Goal: Connect with others: Connect with others

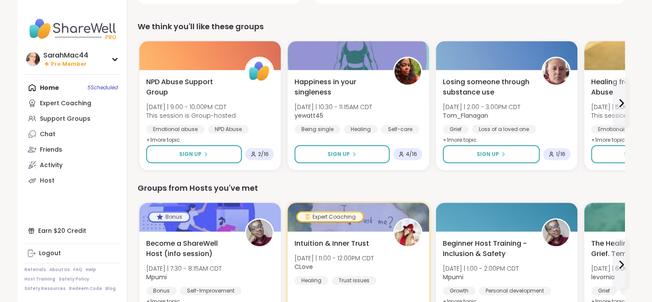
scroll to position [218, 0]
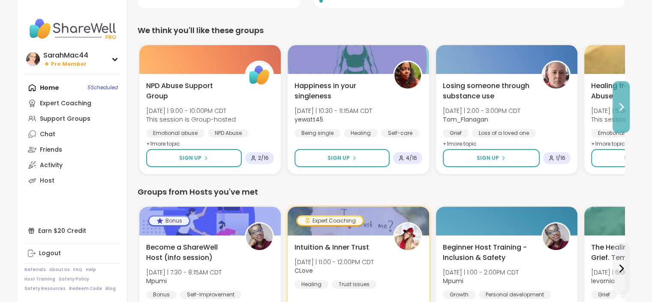
click at [622, 104] on icon at bounding box center [621, 107] width 10 height 10
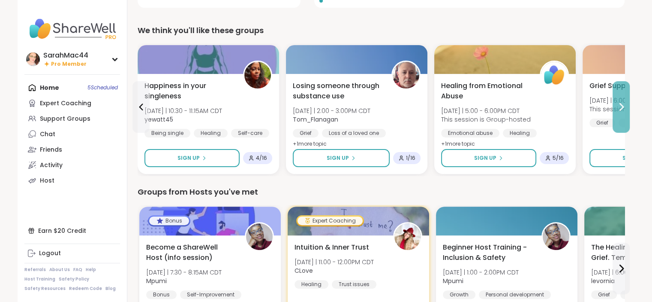
click at [622, 104] on icon at bounding box center [621, 107] width 10 height 10
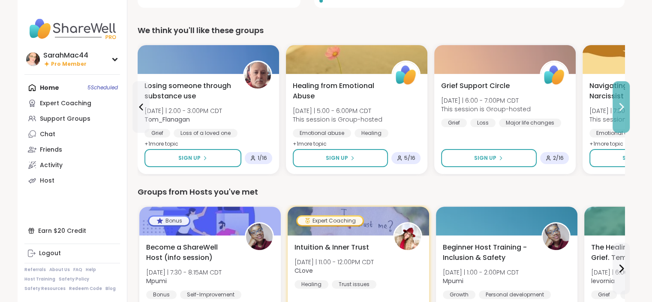
click at [622, 117] on button at bounding box center [621, 106] width 17 height 51
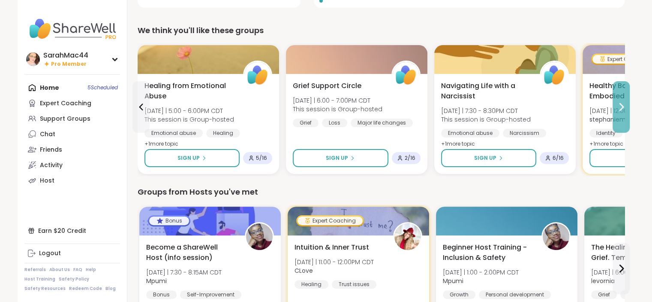
click at [622, 117] on button at bounding box center [621, 106] width 17 height 51
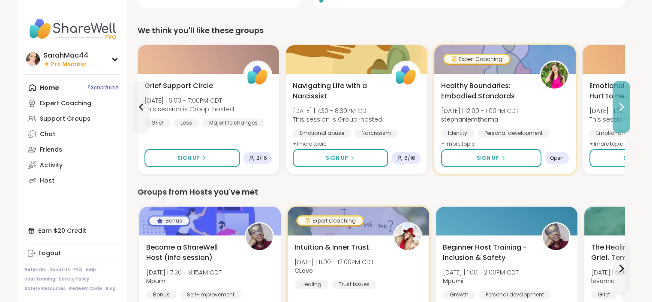
click at [622, 117] on button at bounding box center [621, 106] width 17 height 51
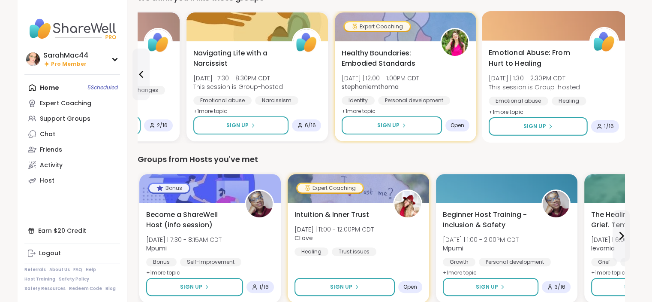
scroll to position [251, 0]
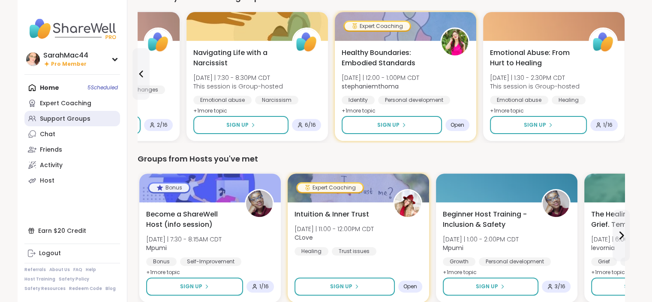
click at [95, 120] on link "Support Groups" at bounding box center [72, 118] width 96 height 15
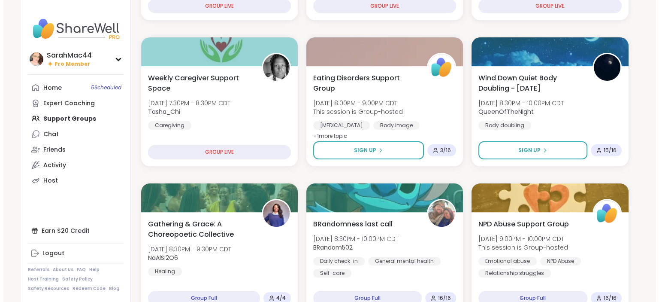
scroll to position [219, 0]
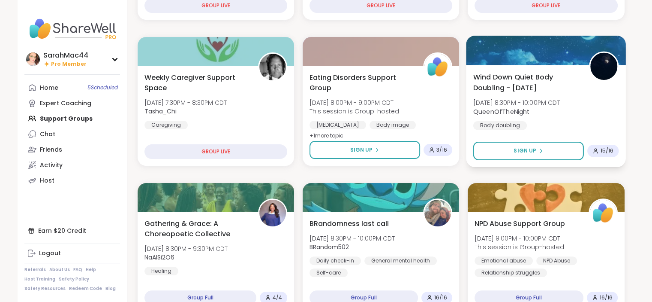
click at [479, 93] on div "Wind Down Quiet Body Doubling - [DATE] [DATE] 8:30PM - 10:00PM CDT QueenOfTheNi…" at bounding box center [547, 101] width 146 height 58
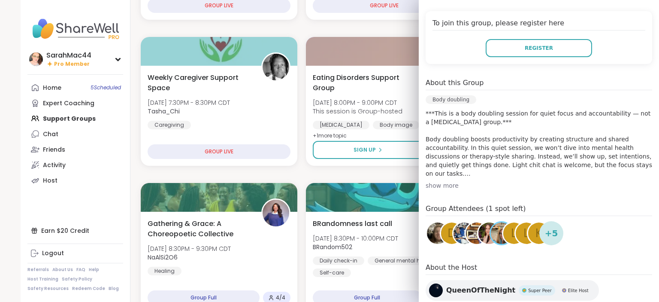
scroll to position [187, 0]
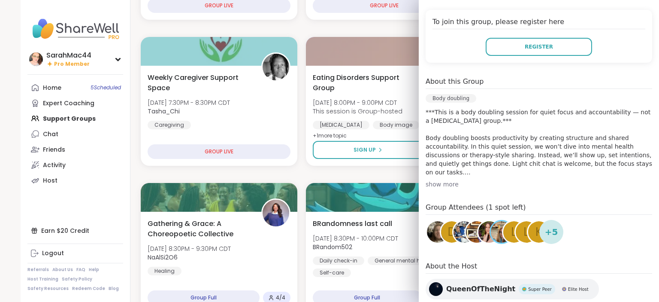
click at [428, 184] on div "show more" at bounding box center [539, 184] width 226 height 9
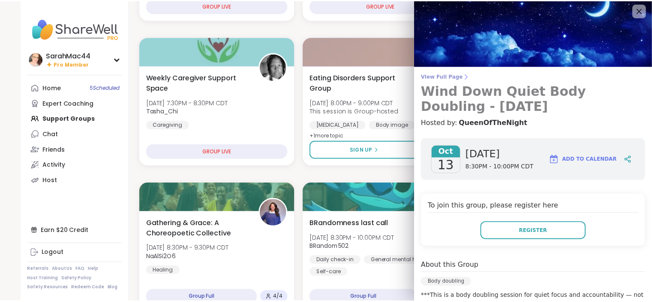
scroll to position [0, 0]
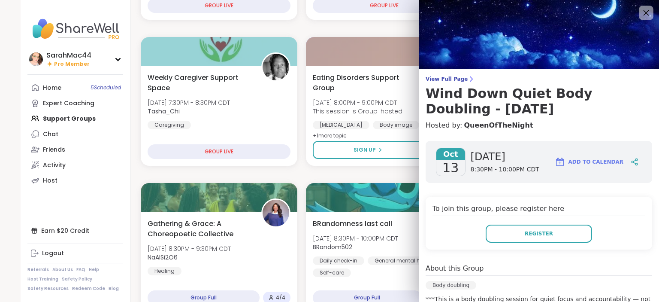
click at [640, 15] on icon at bounding box center [645, 12] width 11 height 11
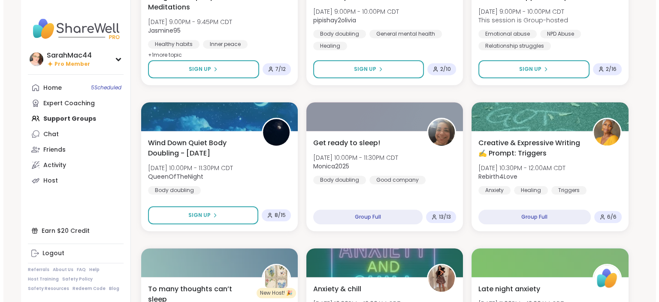
scroll to position [592, 0]
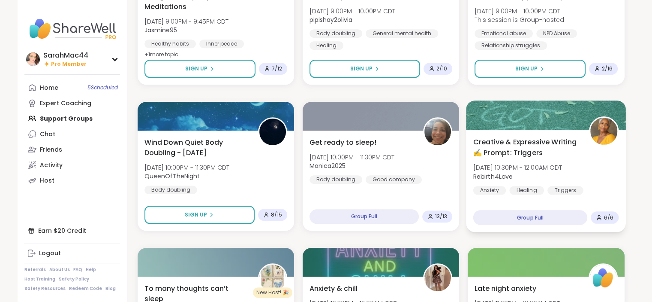
click at [542, 150] on span "Creative & Expressive Writing ✍️ Prompt: Triggers" at bounding box center [527, 146] width 106 height 21
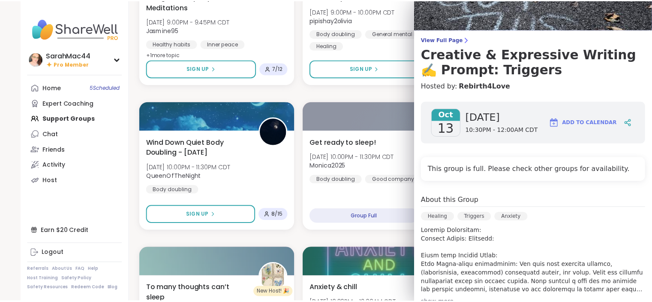
scroll to position [0, 0]
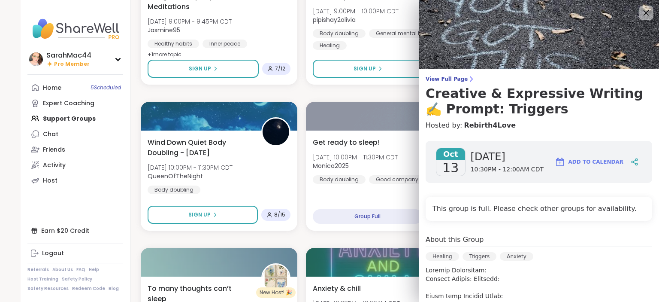
click at [640, 15] on icon at bounding box center [645, 12] width 11 height 11
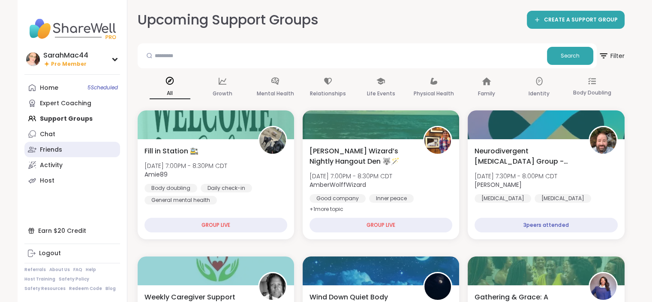
click at [75, 154] on link "Friends" at bounding box center [72, 149] width 96 height 15
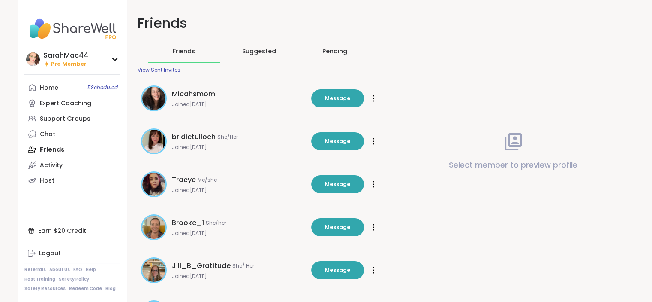
click at [268, 49] on span "Suggested" at bounding box center [259, 51] width 34 height 9
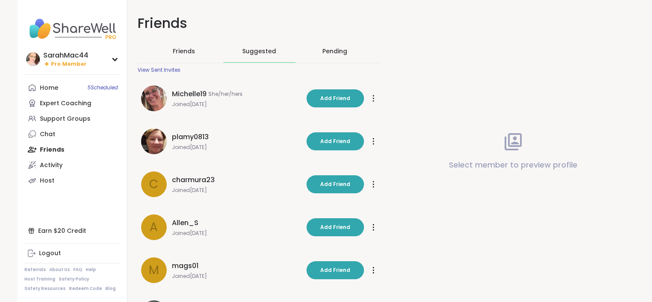
click at [332, 48] on div "Pending" at bounding box center [335, 51] width 25 height 9
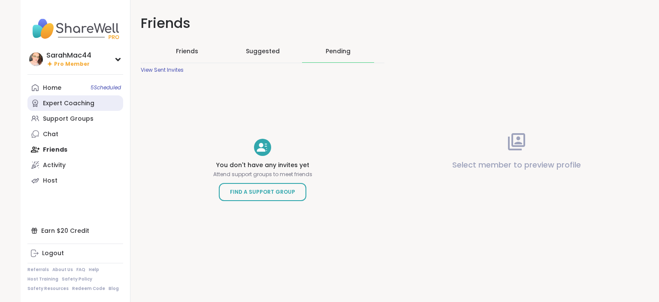
click at [66, 107] on div "Expert Coaching" at bounding box center [68, 103] width 51 height 9
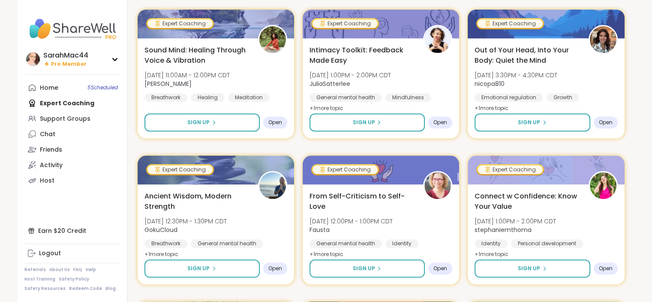
scroll to position [846, 0]
